Goal: Find specific page/section: Find specific page/section

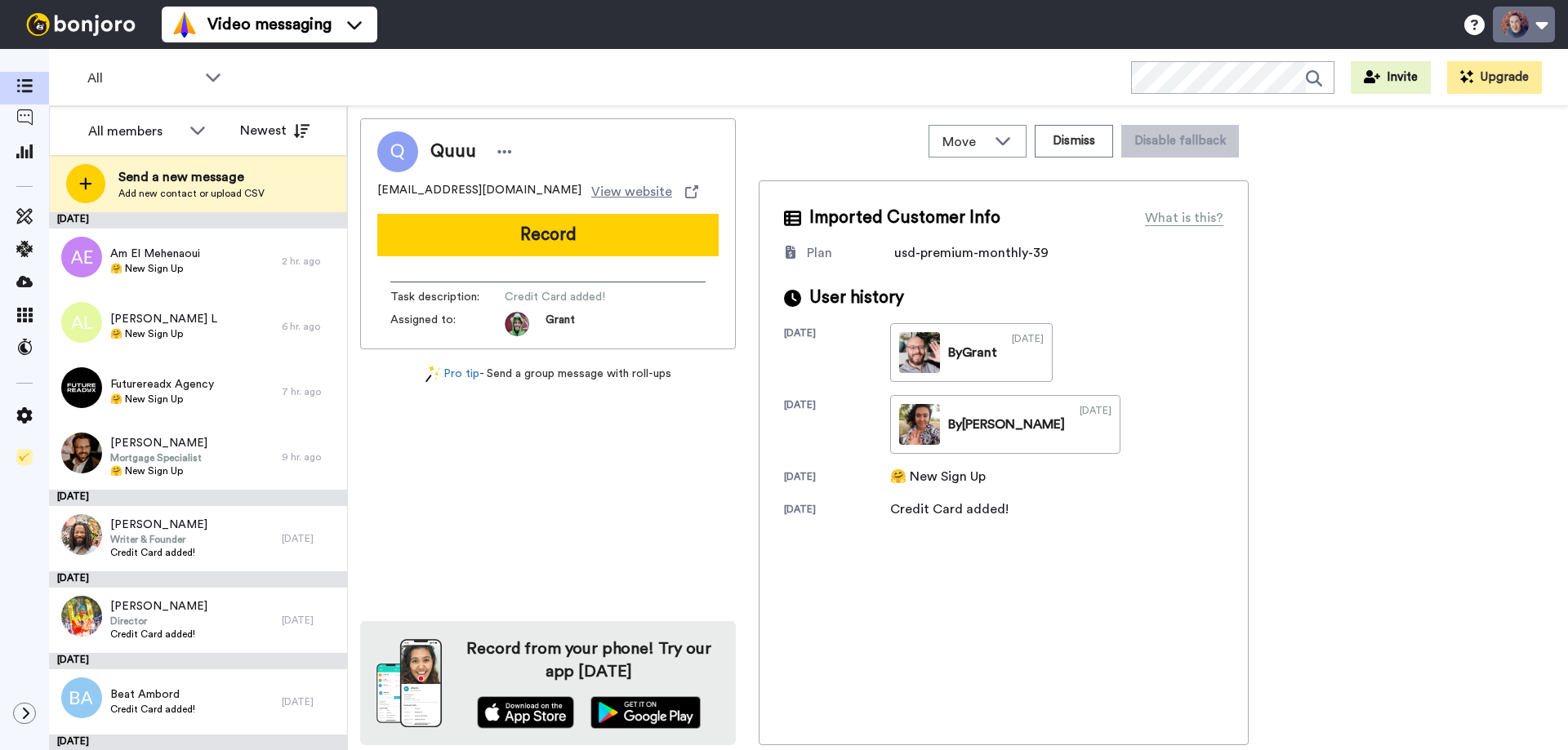
click at [1510, 31] on button at bounding box center [1523, 24] width 62 height 36
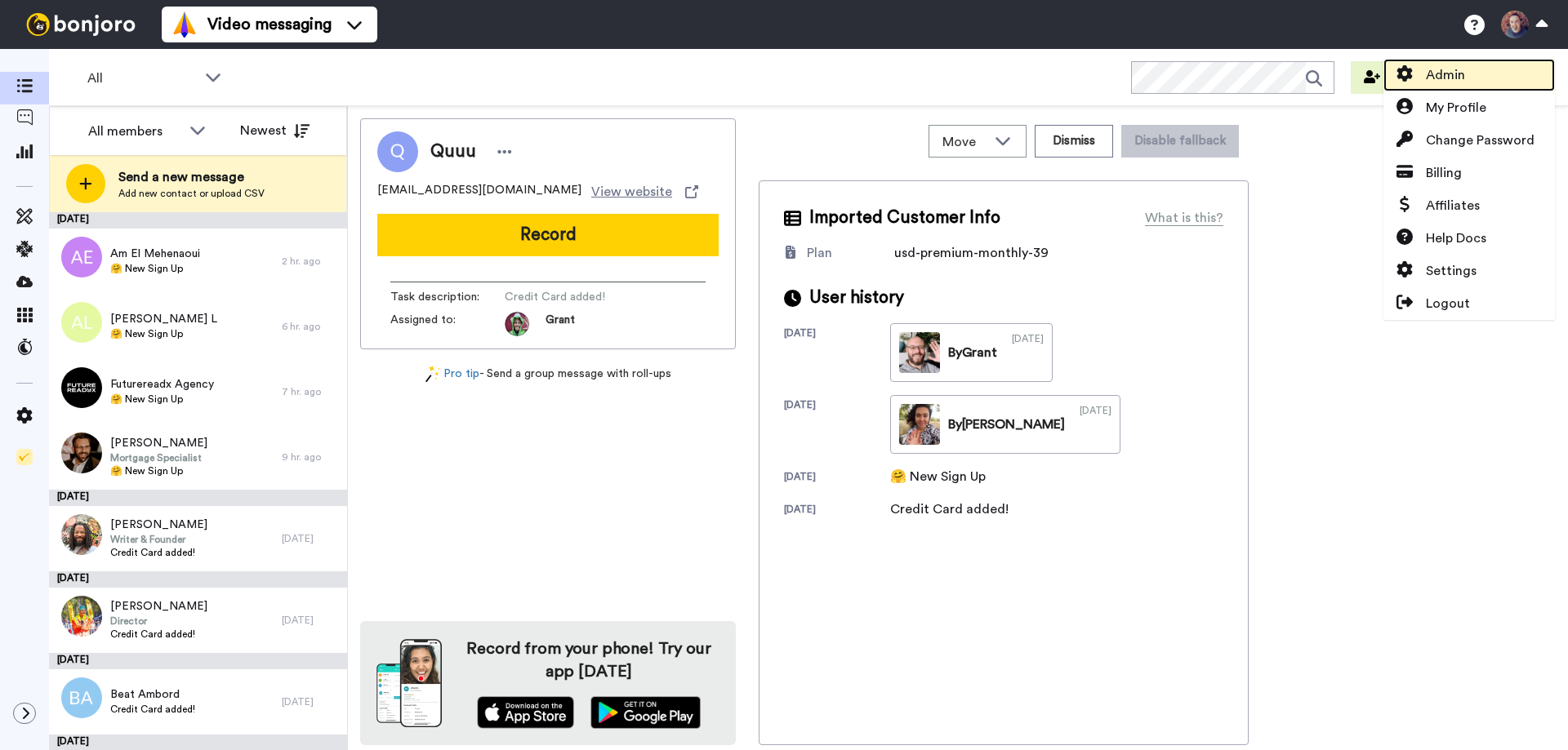
click at [1445, 82] on span "Admin" at bounding box center [1445, 75] width 39 height 20
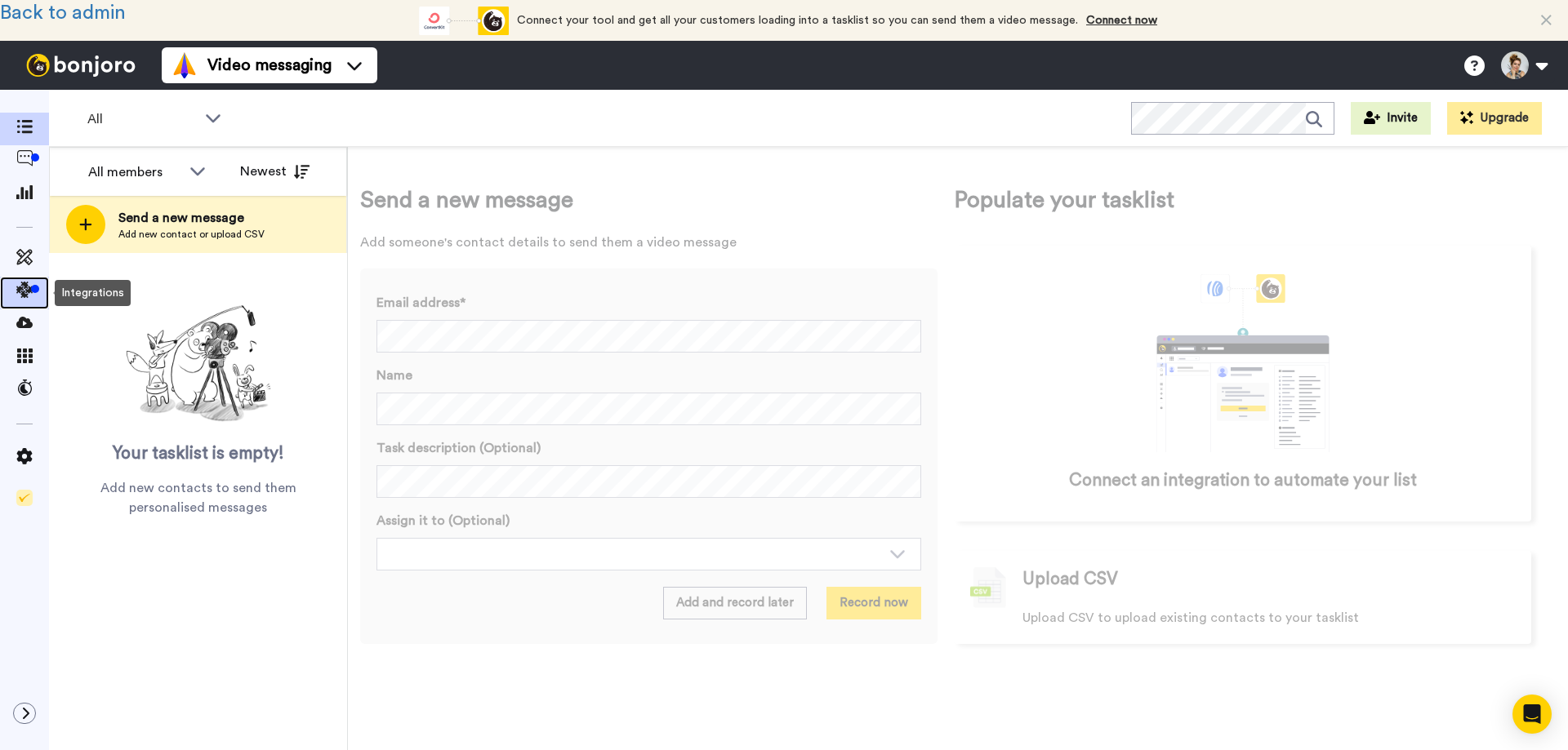
click at [16, 289] on icon at bounding box center [24, 289] width 16 height 16
